Goal: Use online tool/utility: Use online tool/utility

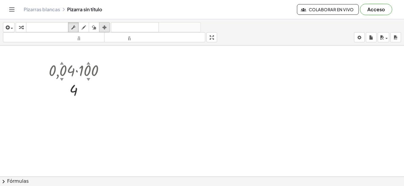
click at [102, 28] on div "button" at bounding box center [105, 27] width 8 height 7
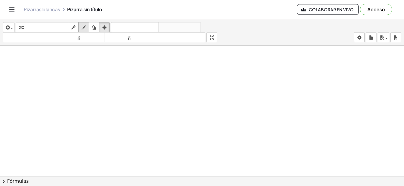
drag, startPoint x: 71, startPoint y: 27, endPoint x: 86, endPoint y: 28, distance: 15.4
click at [73, 28] on div "button" at bounding box center [73, 27] width 8 height 7
click at [90, 28] on div "button" at bounding box center [94, 27] width 8 height 7
click at [77, 30] on div "transformar teclado teclado fregar dibujar borrar arreglar" at bounding box center [63, 27] width 94 height 10
click at [75, 30] on icon "button" at bounding box center [73, 27] width 4 height 7
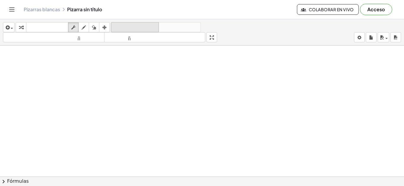
click at [130, 30] on font "deshacer" at bounding box center [134, 28] width 45 height 6
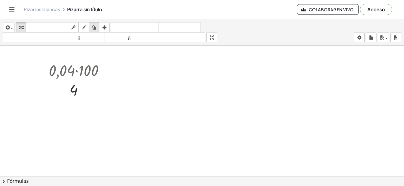
click at [99, 27] on button "borrar" at bounding box center [94, 27] width 11 height 10
click at [103, 27] on icon "button" at bounding box center [104, 27] width 4 height 7
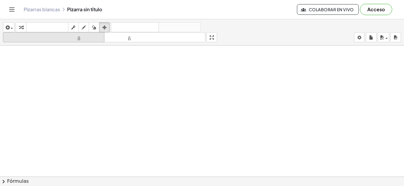
drag, startPoint x: 34, startPoint y: 31, endPoint x: 31, endPoint y: 35, distance: 4.2
click at [33, 32] on button "teclado teclado" at bounding box center [47, 27] width 42 height 10
click at [30, 35] on font "tamaño_del_formato" at bounding box center [53, 38] width 98 height 6
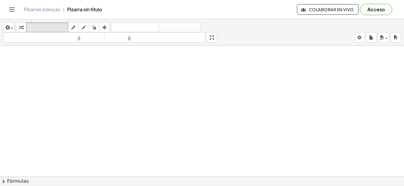
drag, startPoint x: 172, startPoint y: 10, endPoint x: 176, endPoint y: 10, distance: 4.2
click at [172, 10] on div "Pizarras blancas Pizarra sin título" at bounding box center [160, 10] width 273 height 6
drag, startPoint x: 250, startPoint y: 68, endPoint x: 172, endPoint y: 82, distance: 80.2
click at [241, 68] on div at bounding box center [202, 181] width 404 height 270
drag, startPoint x: 149, startPoint y: 88, endPoint x: 155, endPoint y: 125, distance: 38.0
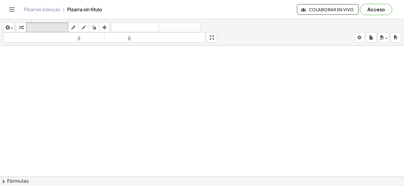
click at [150, 94] on div at bounding box center [202, 181] width 404 height 270
click at [146, 127] on div at bounding box center [202, 181] width 404 height 270
click at [76, 26] on div "button" at bounding box center [73, 27] width 8 height 7
drag, startPoint x: 96, startPoint y: 100, endPoint x: 122, endPoint y: 97, distance: 25.9
click at [101, 99] on div at bounding box center [202, 181] width 404 height 270
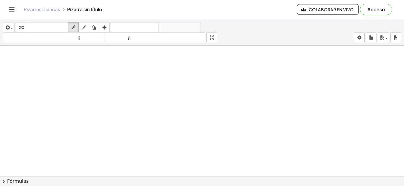
click at [130, 100] on div at bounding box center [202, 181] width 404 height 270
drag, startPoint x: 144, startPoint y: 83, endPoint x: 140, endPoint y: 73, distance: 10.2
click at [144, 82] on div at bounding box center [202, 181] width 404 height 270
drag, startPoint x: 140, startPoint y: 73, endPoint x: 140, endPoint y: 61, distance: 12.4
click at [140, 70] on div at bounding box center [202, 181] width 404 height 270
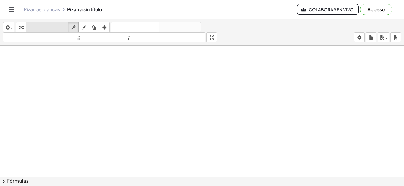
click at [44, 24] on icon "teclado" at bounding box center [47, 27] width 39 height 7
click at [13, 27] on div "button" at bounding box center [8, 27] width 9 height 7
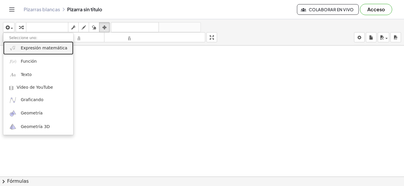
click at [44, 52] on link "Expresión matemática" at bounding box center [38, 47] width 70 height 13
